Goal: Information Seeking & Learning: Check status

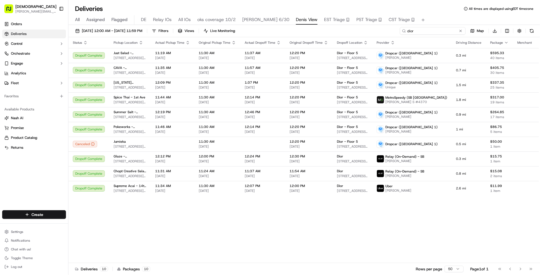
click at [435, 30] on input "dior" at bounding box center [433, 31] width 66 height 8
type input "muffin"
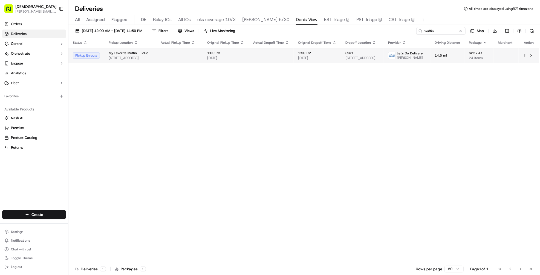
click at [258, 59] on td at bounding box center [271, 55] width 45 height 15
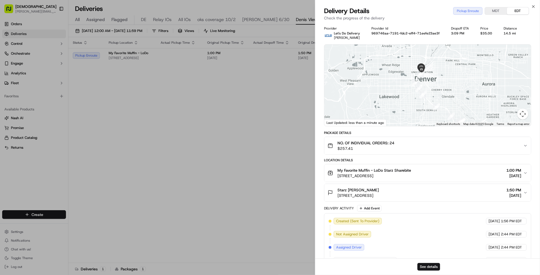
drag, startPoint x: 408, startPoint y: 74, endPoint x: 399, endPoint y: 100, distance: 27.8
click at [399, 100] on div at bounding box center [427, 86] width 207 height 82
click at [400, 132] on div "Package Details" at bounding box center [427, 133] width 207 height 4
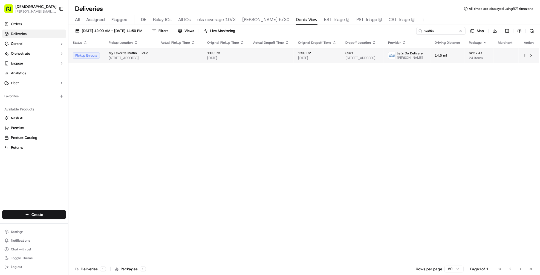
click at [351, 55] on div "Starz" at bounding box center [362, 53] width 34 height 4
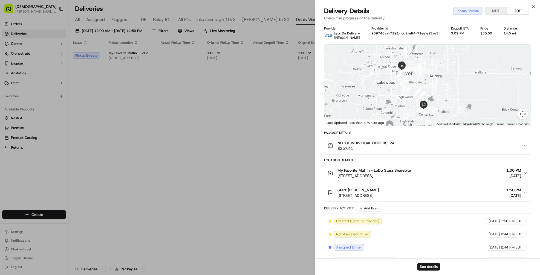
drag, startPoint x: 393, startPoint y: 79, endPoint x: 393, endPoint y: 94, distance: 14.8
click at [393, 94] on div at bounding box center [427, 86] width 207 height 82
drag, startPoint x: 335, startPoint y: 176, endPoint x: 399, endPoint y: 179, distance: 63.5
click at [399, 179] on button "My Favorite Muffin - LoDo Starz Sharebite [STREET_ADDRESS] 1:00 PM [DATE]" at bounding box center [427, 173] width 207 height 18
copy span "[STREET_ADDRESS]"
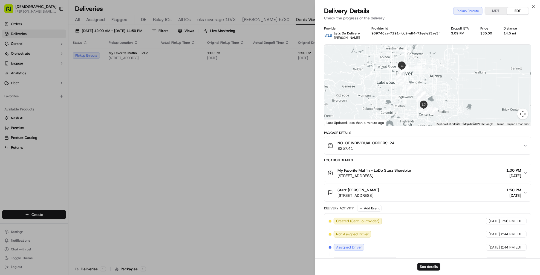
click at [375, 191] on div "Starz [PERSON_NAME]" at bounding box center [357, 189] width 41 height 5
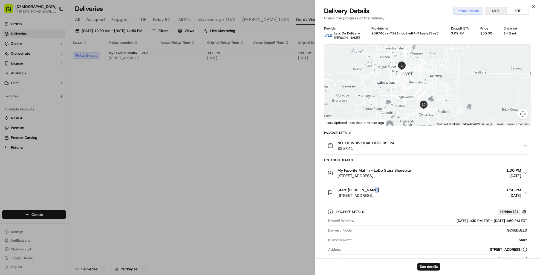
click at [375, 191] on div "Starz [PERSON_NAME]" at bounding box center [357, 189] width 41 height 5
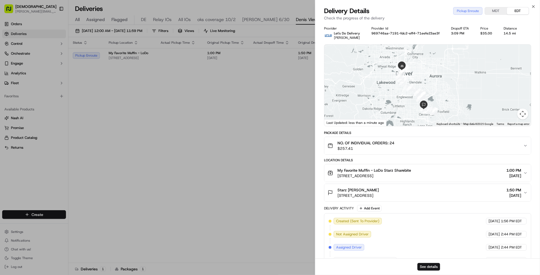
click at [375, 193] on span "[STREET_ADDRESS]" at bounding box center [357, 195] width 41 height 5
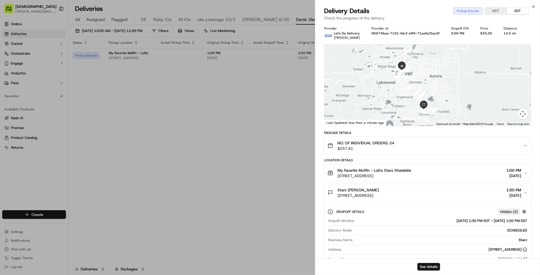
click at [375, 193] on span "[STREET_ADDRESS]" at bounding box center [357, 195] width 41 height 5
copy span "[STREET_ADDRESS]"
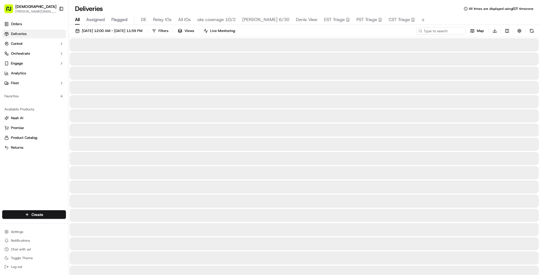
click at [79, 19] on span "All" at bounding box center [77, 19] width 5 height 7
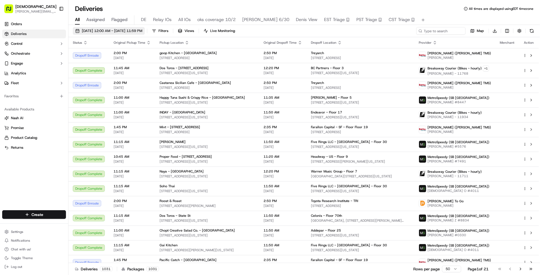
click at [102, 31] on span "[DATE] 12:00 AM - [DATE] 11:59 PM" at bounding box center [112, 30] width 60 height 5
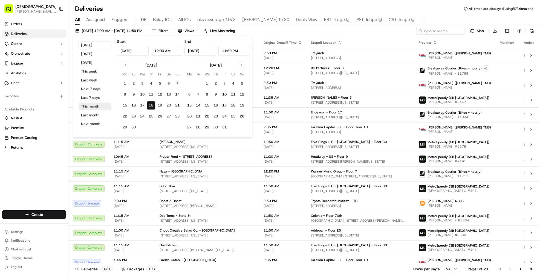
click at [91, 108] on button "This month" at bounding box center [95, 107] width 33 height 8
type input "[DATE]"
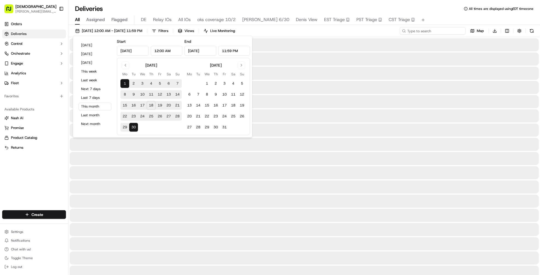
click at [439, 30] on input at bounding box center [433, 31] width 66 height 8
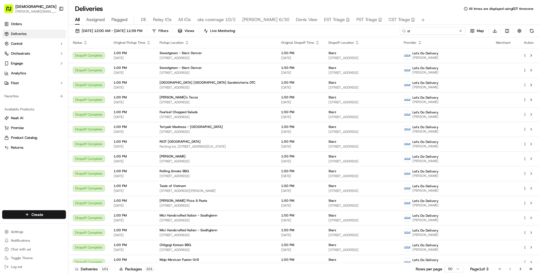
type input "s"
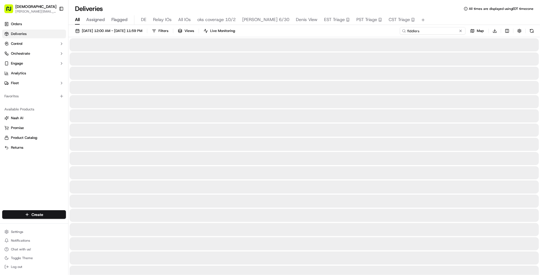
type input "fiddlers"
click at [390, 31] on div "[DATE] 12:00 AM - [DATE] 11:59 PM Filters Views Live Monitoring fiddlers Map Do…" at bounding box center [303, 32] width 471 height 10
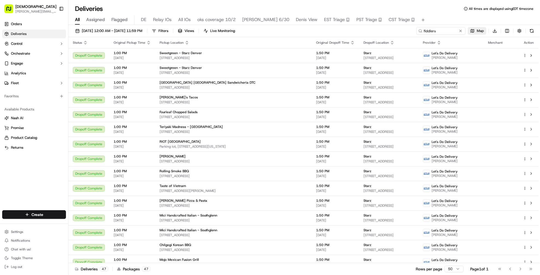
click at [476, 34] on button "Map" at bounding box center [476, 31] width 19 height 8
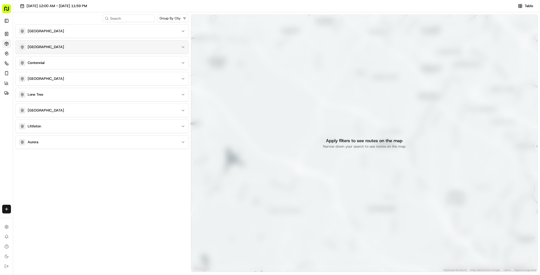
click at [134, 51] on button "[GEOGRAPHIC_DATA]" at bounding box center [102, 46] width 173 height 13
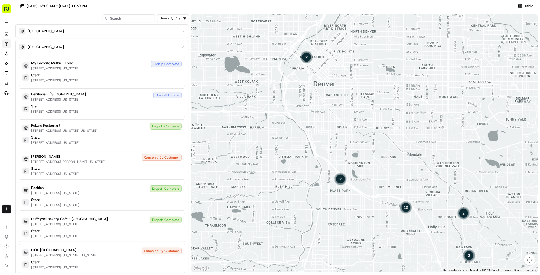
click at [309, 58] on div "2" at bounding box center [306, 57] width 13 height 13
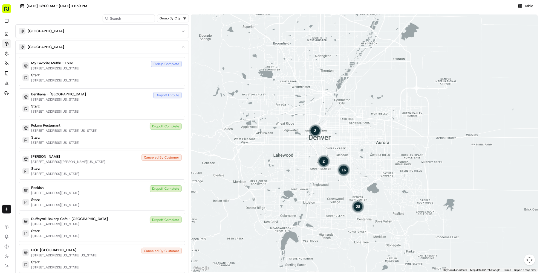
drag, startPoint x: 307, startPoint y: 198, endPoint x: 306, endPoint y: 167, distance: 30.9
click at [306, 167] on div "2 28 16 2" at bounding box center [364, 143] width 347 height 258
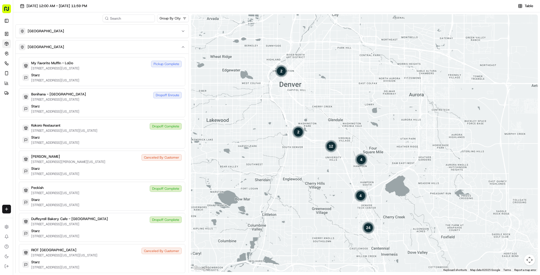
drag, startPoint x: 406, startPoint y: 146, endPoint x: 403, endPoint y: 95, distance: 51.2
click at [403, 95] on div "2 24 4 12 4 2" at bounding box center [364, 143] width 347 height 258
click at [5, 19] on button "Toggle Sidebar" at bounding box center [6, 20] width 9 height 9
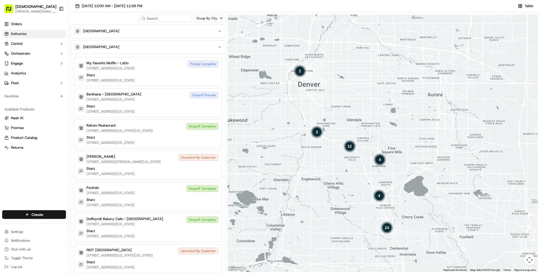
click at [22, 31] on link "Deliveries" at bounding box center [34, 34] width 64 height 9
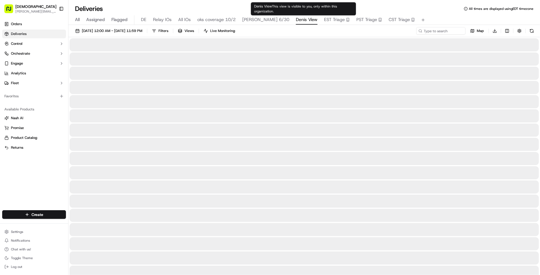
click at [299, 19] on span "Denis View" at bounding box center [307, 19] width 22 height 7
